Goal: Task Accomplishment & Management: Manage account settings

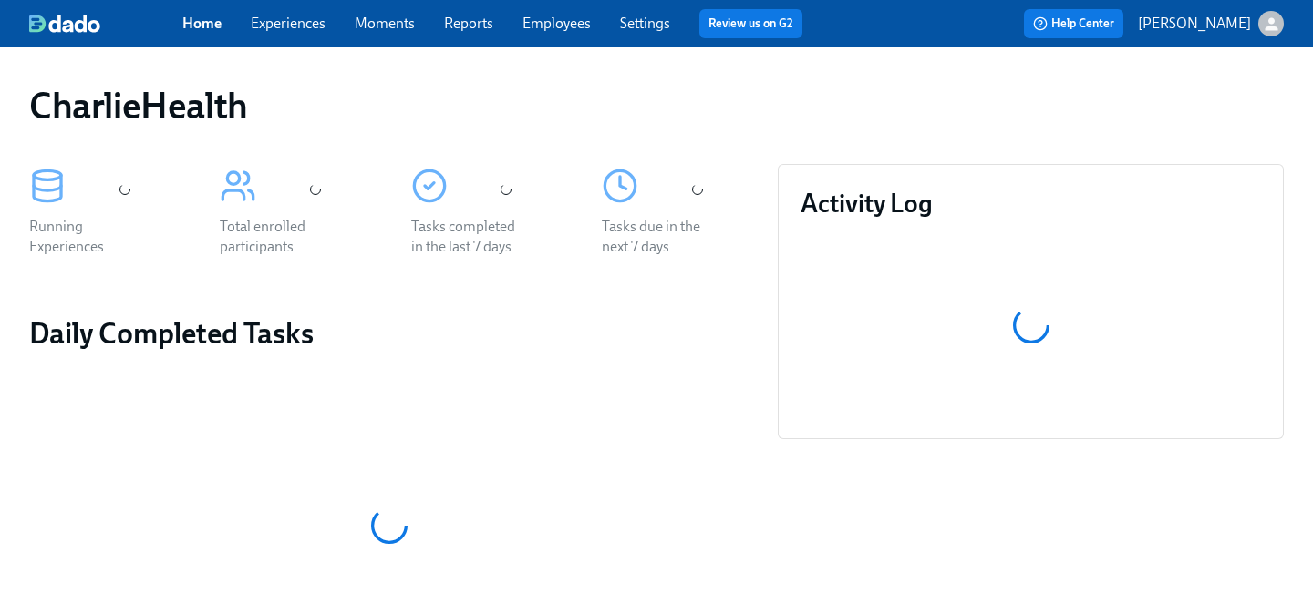
click at [546, 2] on div "Home Experiences Moments Reports Employees Settings Review us on G2 Help Center…" at bounding box center [656, 23] width 1313 height 47
click at [546, 14] on span "Employees" at bounding box center [556, 24] width 68 height 20
click at [583, 24] on link "Employees" at bounding box center [556, 23] width 68 height 17
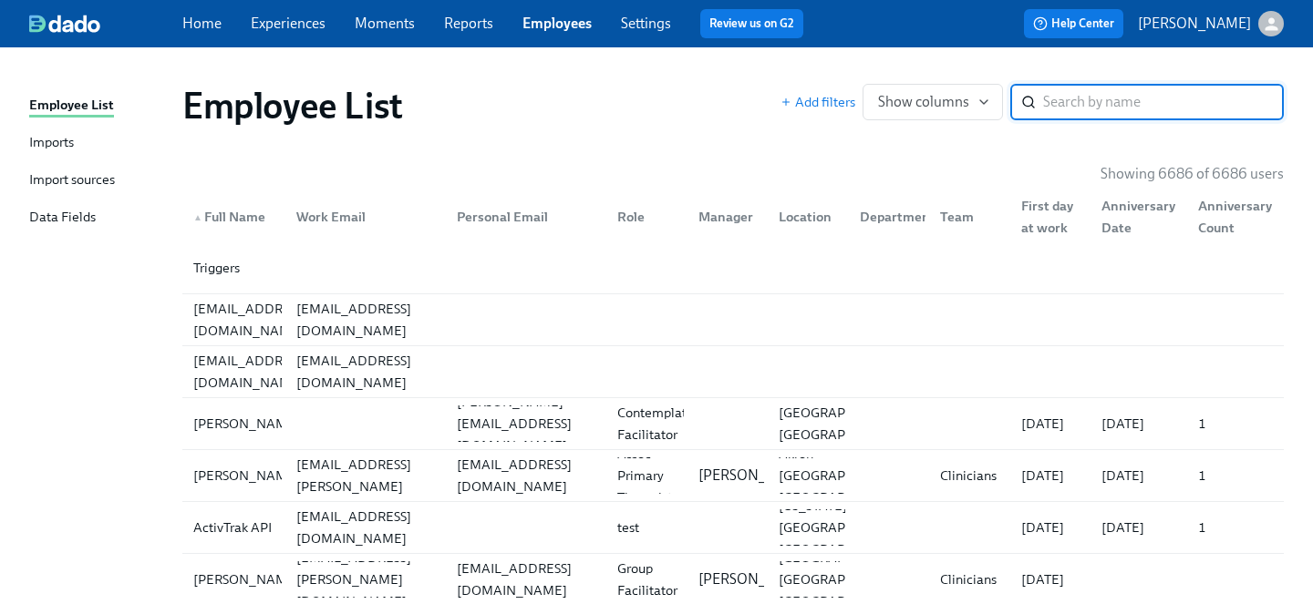
click at [1117, 105] on input "search" at bounding box center [1163, 102] width 241 height 36
type input "jason hazel"
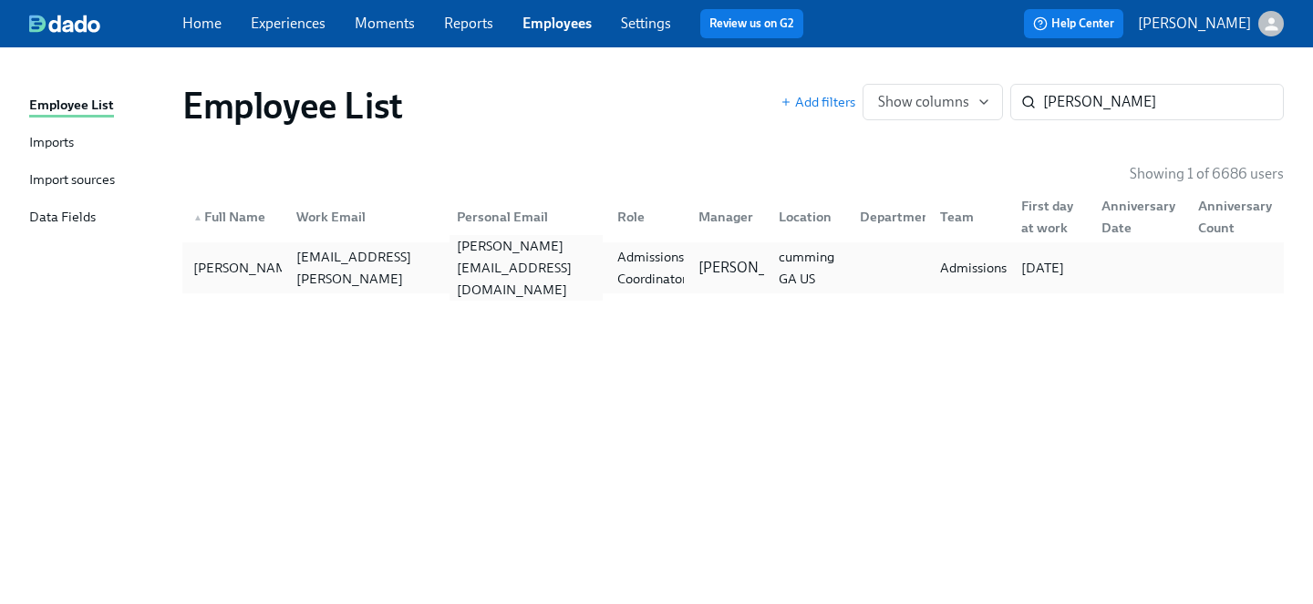
click at [562, 266] on div "jason@cfemarketingservices.com" at bounding box center [525, 268] width 153 height 66
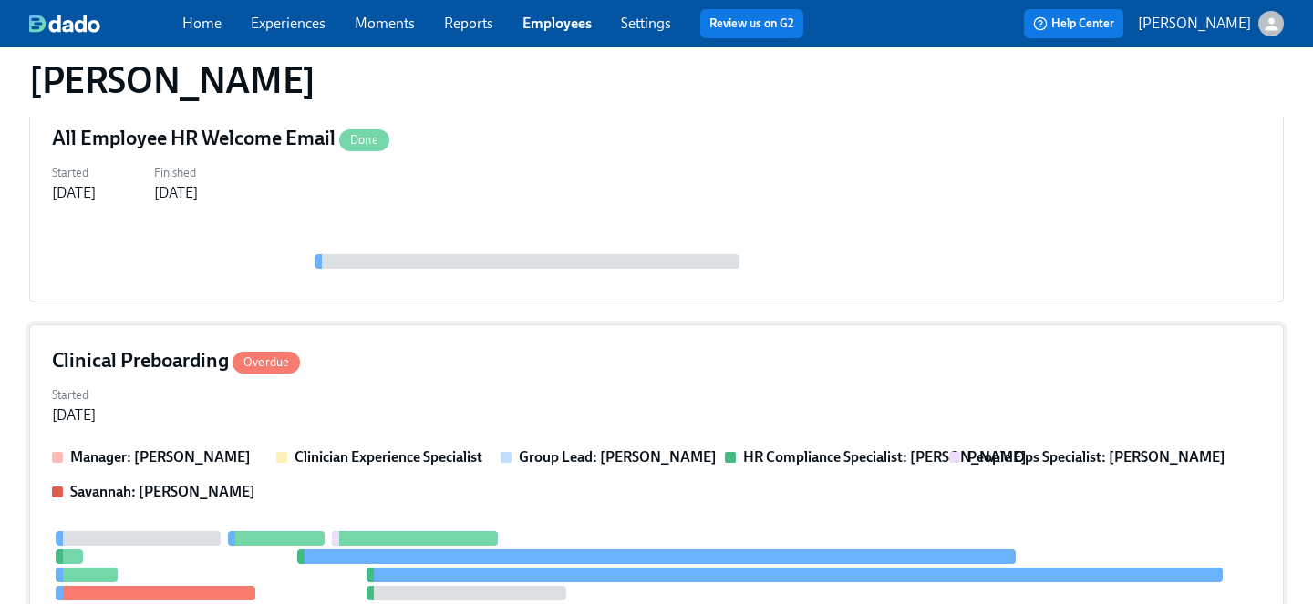
scroll to position [583, 0]
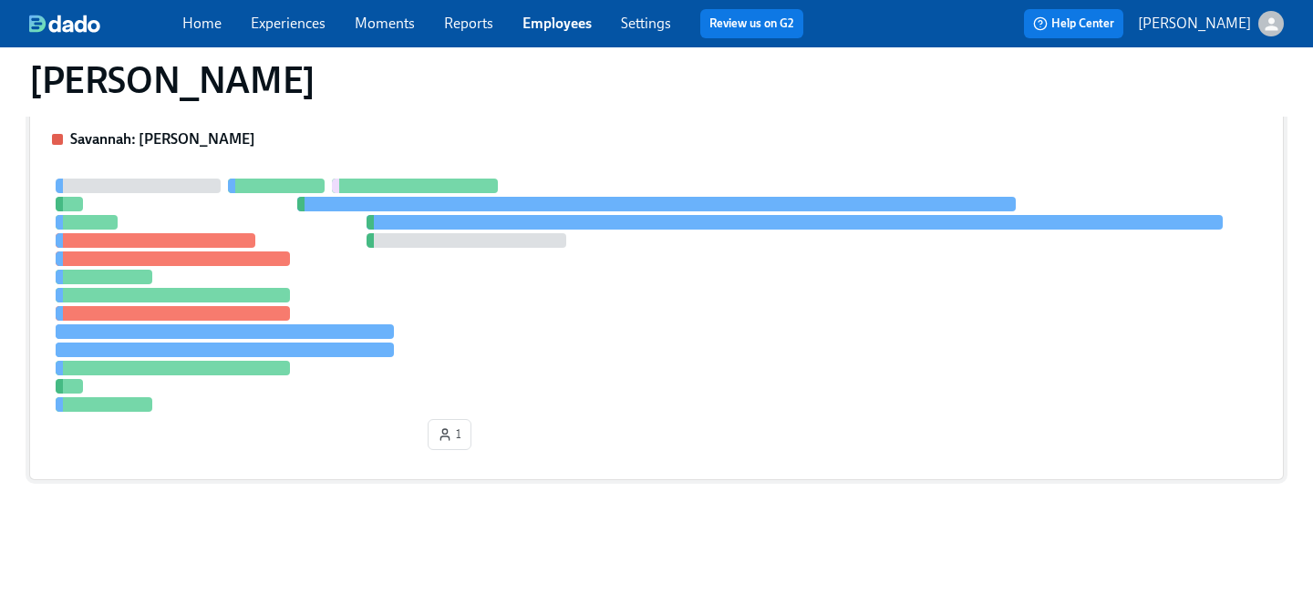
click at [472, 312] on div at bounding box center [656, 295] width 1209 height 233
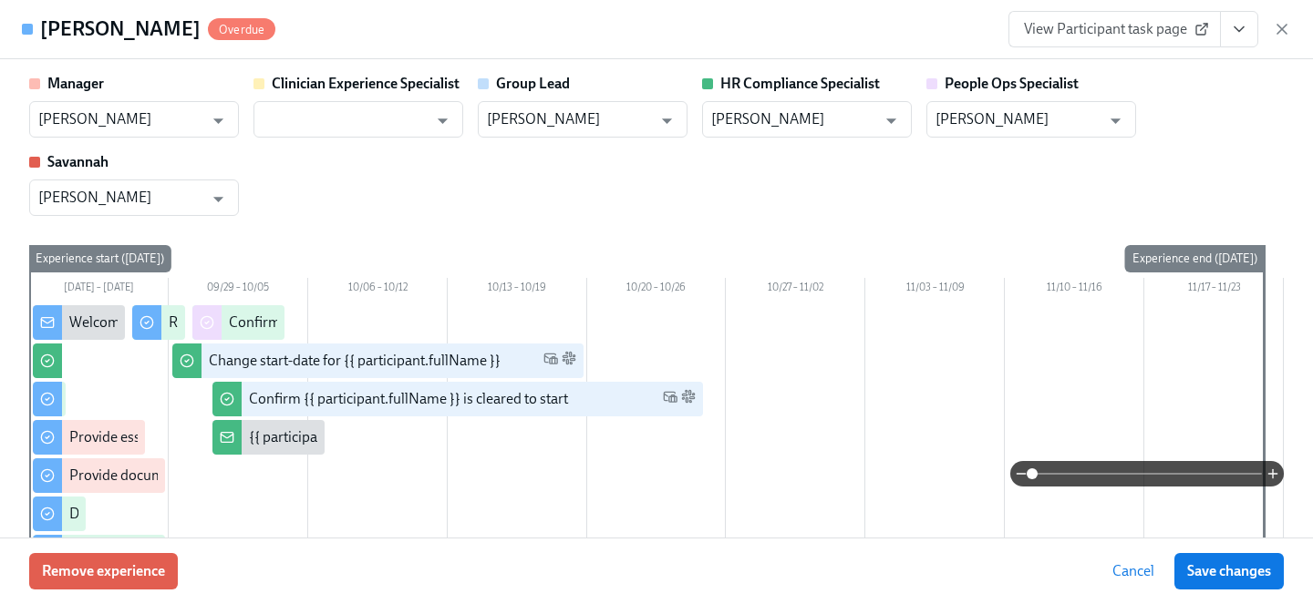
click at [1240, 26] on icon "View task page" at bounding box center [1239, 29] width 18 height 18
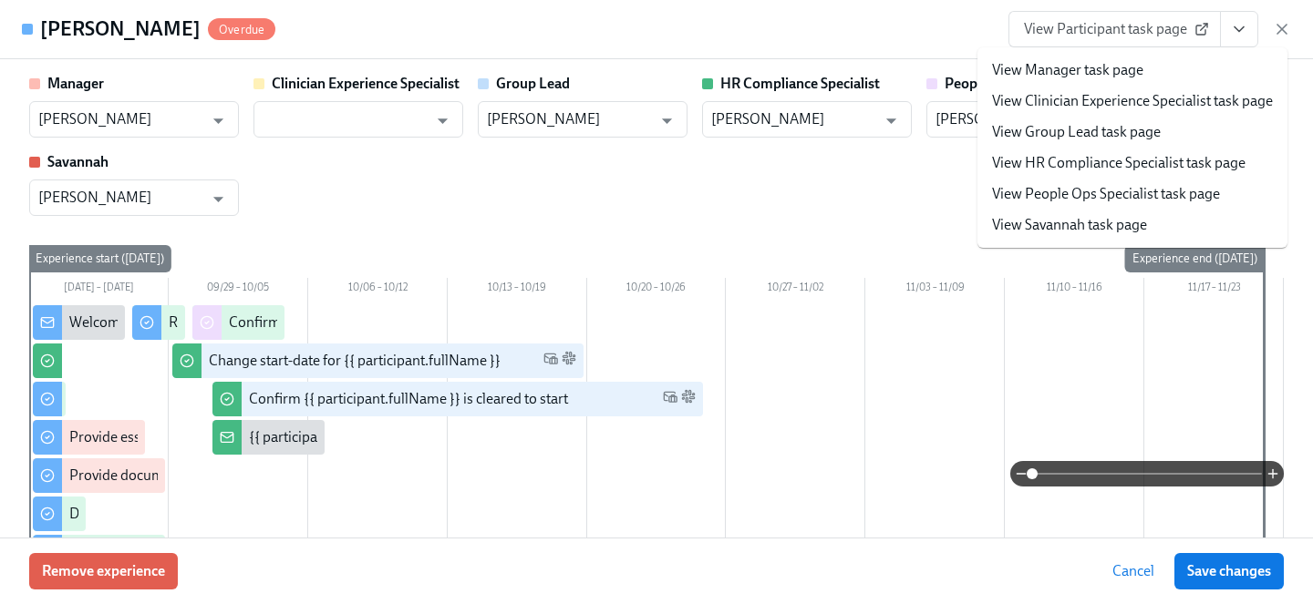
click at [1117, 201] on link "View People Ops Specialist task page" at bounding box center [1106, 194] width 228 height 20
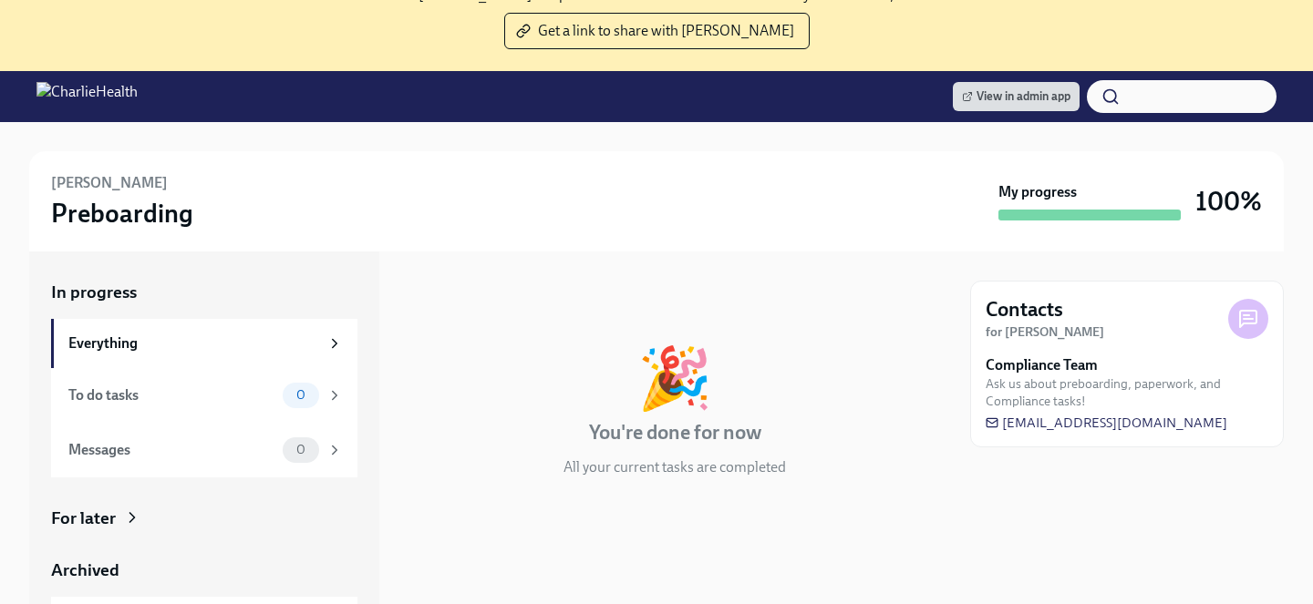
scroll to position [205, 0]
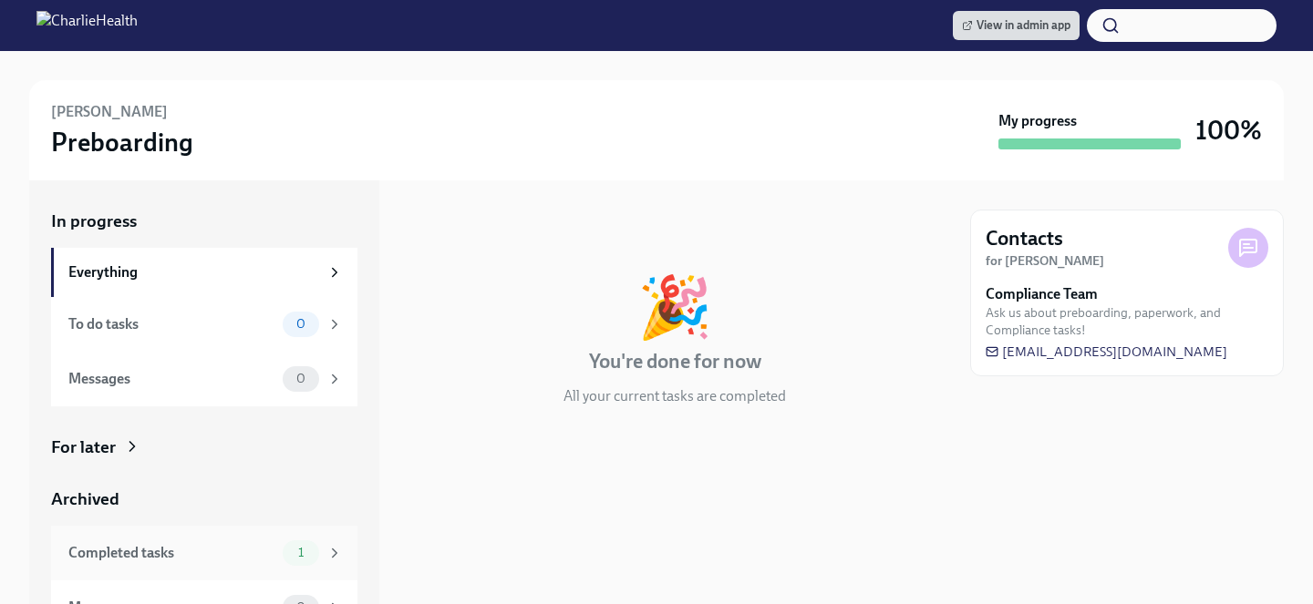
click at [297, 547] on span "1" at bounding box center [300, 553] width 27 height 14
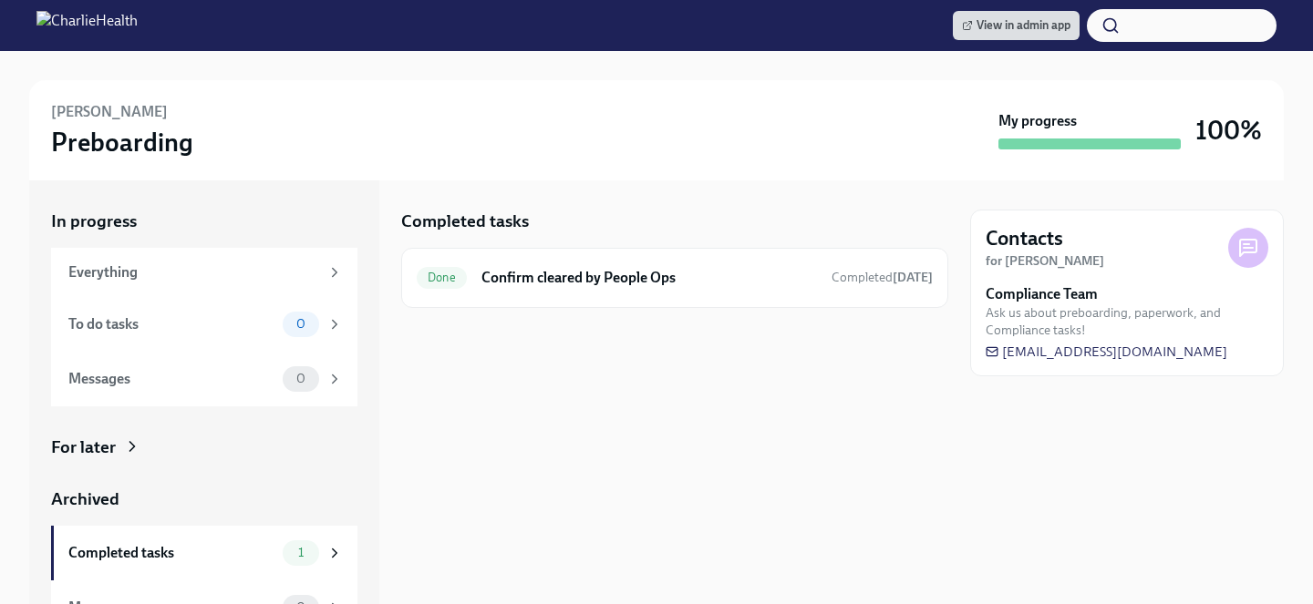
click at [475, 313] on div at bounding box center [674, 337] width 547 height 58
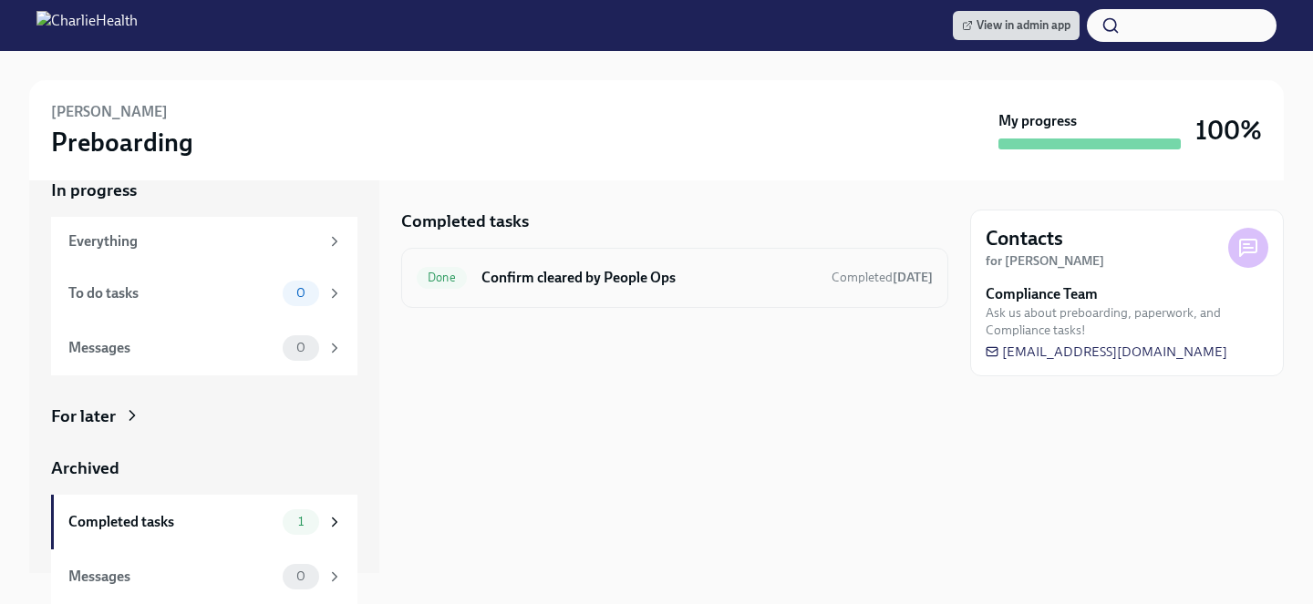
click at [576, 280] on h6 "Confirm cleared by People Ops" at bounding box center [648, 278] width 335 height 20
